Goal: Find specific page/section: Find specific page/section

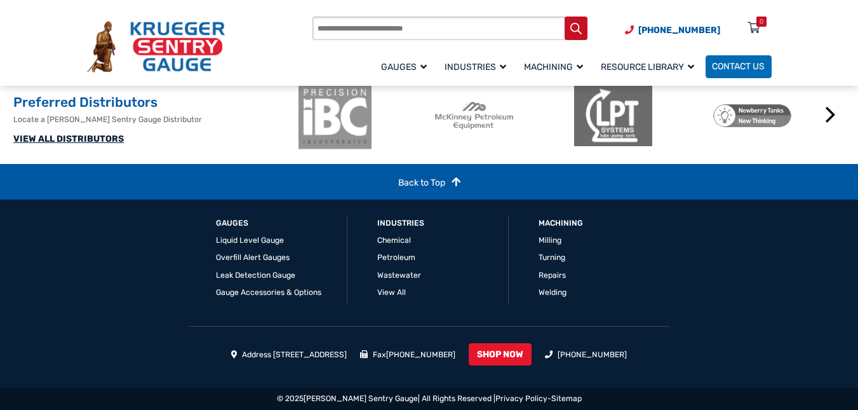
scroll to position [1563, 0]
click at [728, 70] on span "Contact Us" at bounding box center [738, 67] width 53 height 11
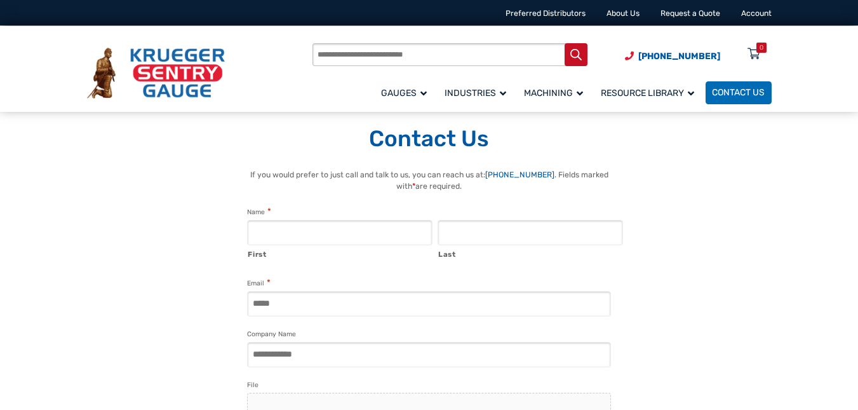
click at [174, 86] on img at bounding box center [156, 73] width 138 height 51
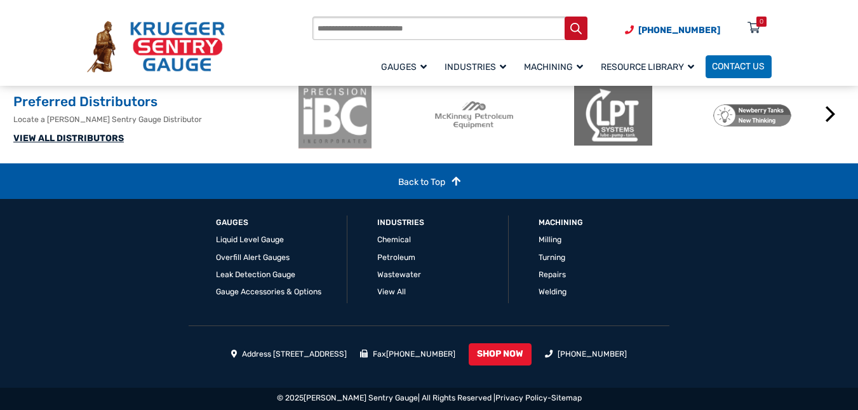
scroll to position [1463, 0]
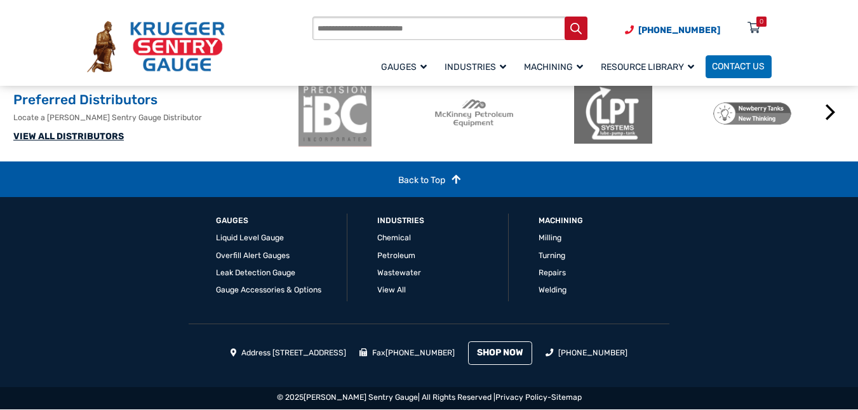
click at [532, 363] on link "SHOP NOW" at bounding box center [500, 352] width 64 height 23
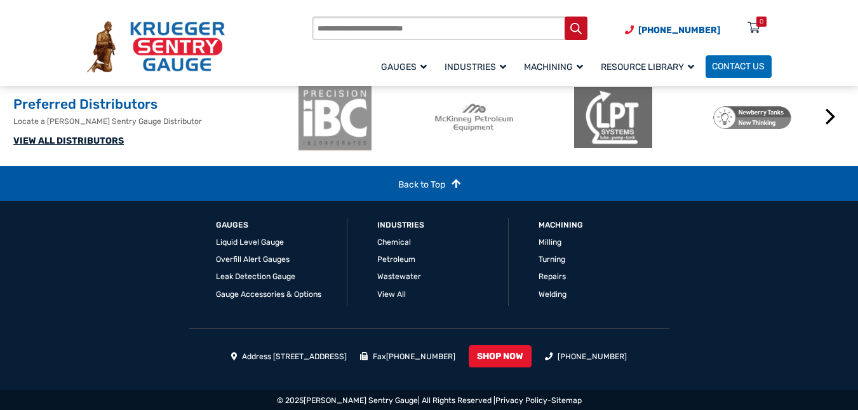
scroll to position [1660, 0]
